Goal: Task Accomplishment & Management: Manage account settings

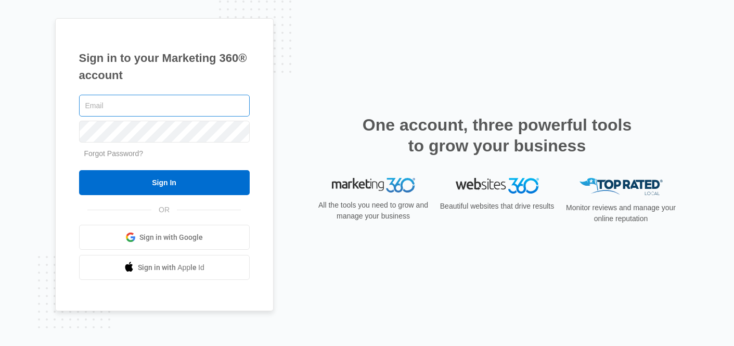
type input "[PERSON_NAME][EMAIL_ADDRESS][PERSON_NAME][DOMAIN_NAME]"
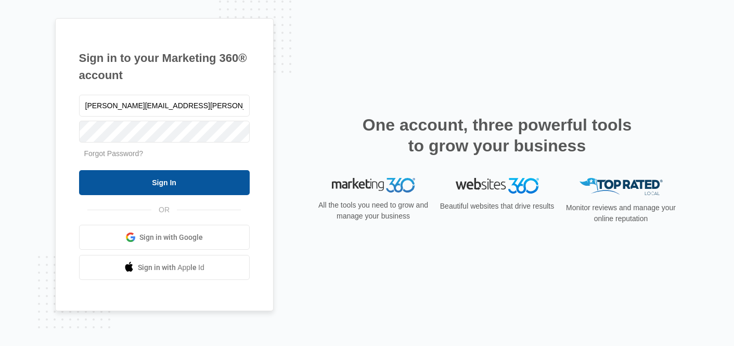
click at [160, 186] on input "Sign In" at bounding box center [164, 182] width 171 height 25
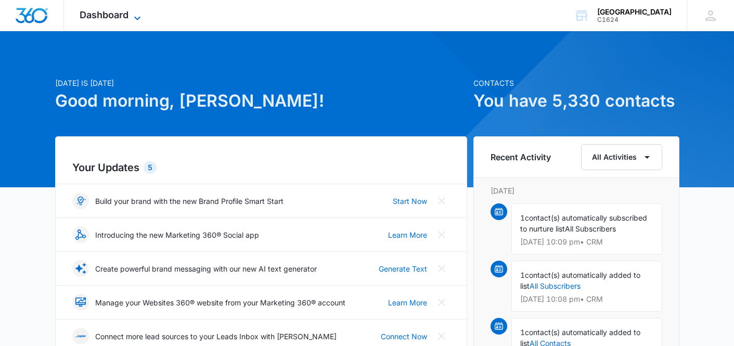
click at [137, 14] on icon at bounding box center [137, 18] width 12 height 12
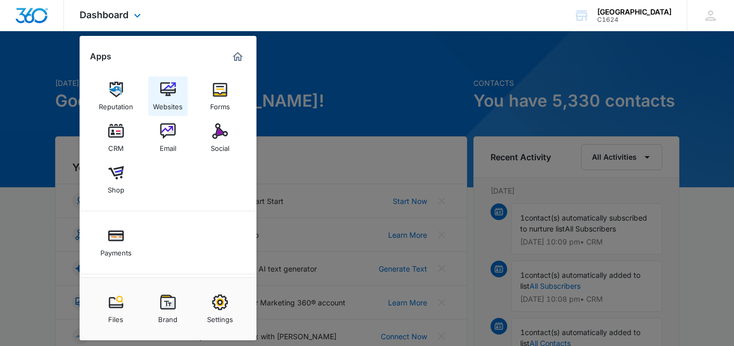
click at [168, 91] on img at bounding box center [168, 90] width 16 height 16
